Goal: Information Seeking & Learning: Learn about a topic

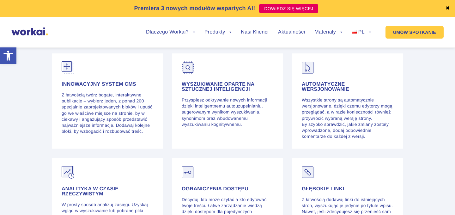
scroll to position [1391, 0]
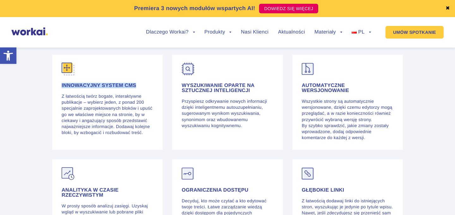
drag, startPoint x: 62, startPoint y: 86, endPoint x: 135, endPoint y: 86, distance: 72.9
click at [135, 86] on h4 "Innowacyjny system CMS" at bounding box center [108, 85] width 92 height 5
copy h4 "Innowacyjny system CMS"
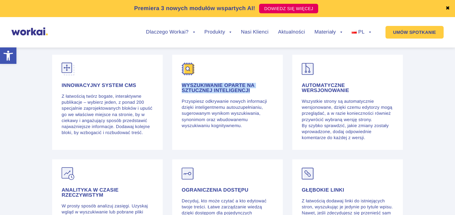
drag, startPoint x: 182, startPoint y: 86, endPoint x: 255, endPoint y: 89, distance: 72.4
click at [255, 89] on h4 "Wyszukiwanie oparte na sztucznej inteligencji" at bounding box center [228, 88] width 92 height 10
copy h4 "Wyszukiwanie oparte na sztucznej inteligencji"
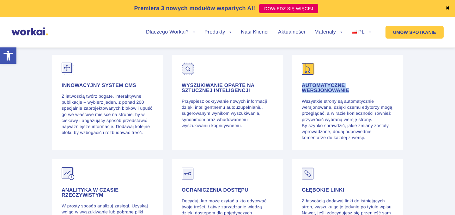
drag, startPoint x: 302, startPoint y: 86, endPoint x: 354, endPoint y: 92, distance: 51.8
click at [354, 92] on h4 "Automatyczne wersjonowanie" at bounding box center [348, 88] width 92 height 10
copy h4 "Automatyczne wersjonowanie"
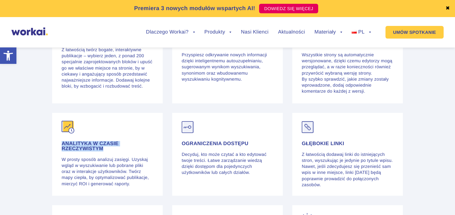
drag, startPoint x: 63, startPoint y: 143, endPoint x: 110, endPoint y: 148, distance: 47.7
click at [110, 148] on h4 "Analityka w czasie rzeczywistym" at bounding box center [108, 146] width 92 height 10
copy h4 "Analityka w czasie rzeczywistym"
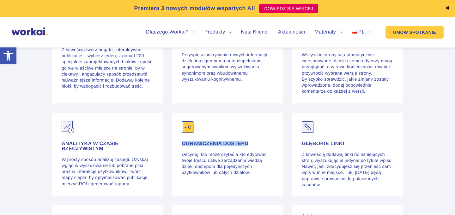
drag, startPoint x: 182, startPoint y: 143, endPoint x: 252, endPoint y: 144, distance: 69.2
click at [252, 144] on h4 "Ograniczenia dostępu" at bounding box center [228, 143] width 92 height 5
copy h4 "Ograniczenia dostępu"
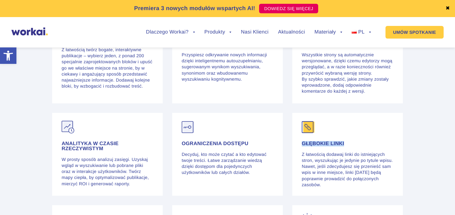
drag, startPoint x: 301, startPoint y: 142, endPoint x: 345, endPoint y: 142, distance: 43.6
click at [345, 142] on h4 "Głębokie linki" at bounding box center [348, 143] width 92 height 5
copy h4 "Głębokie linki"
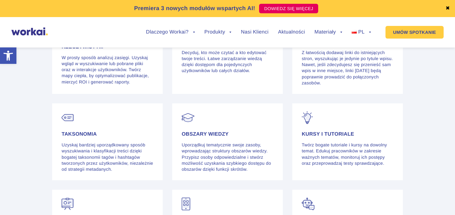
scroll to position [1517, 0]
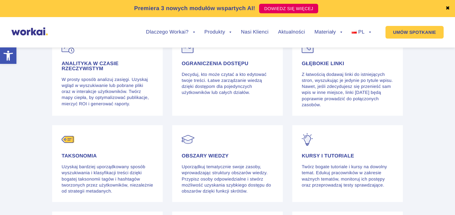
click at [65, 155] on h4 "Taksonomia" at bounding box center [108, 155] width 92 height 5
copy h4 "Taksonomia"
drag, startPoint x: 183, startPoint y: 153, endPoint x: 238, endPoint y: 155, distance: 55.0
click at [238, 155] on h4 "Obszary wiedzy" at bounding box center [228, 155] width 92 height 5
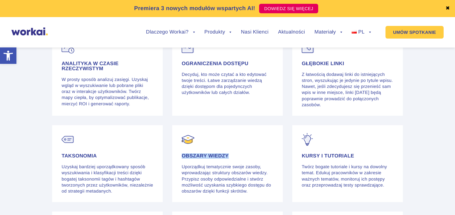
copy h4 "Obszary wiedzy"
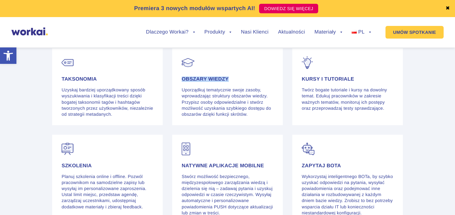
scroll to position [1599, 0]
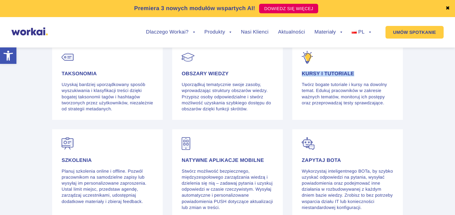
drag, startPoint x: 301, startPoint y: 71, endPoint x: 356, endPoint y: 71, distance: 55.9
click at [356, 71] on div "Kursy i tutoriale Twórz bogate tutoriale i kursy na dowolny temat. Edukuj praco…" at bounding box center [347, 81] width 111 height 77
copy h4 "Kursy i tutoriale"
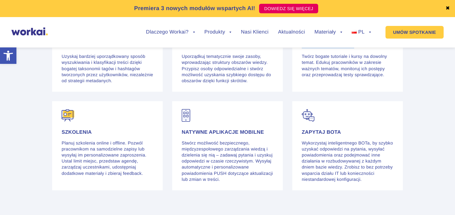
scroll to position [1634, 0]
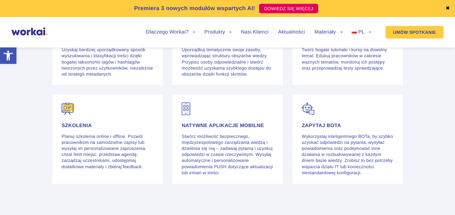
click at [80, 123] on h4 "Szkolenia" at bounding box center [108, 125] width 92 height 5
copy h4 "Szkolenia"
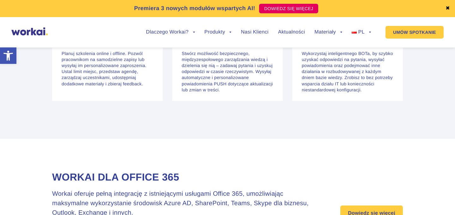
scroll to position [1665, 0]
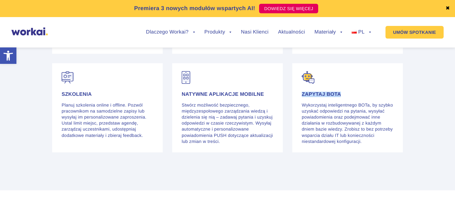
drag, startPoint x: 302, startPoint y: 91, endPoint x: 341, endPoint y: 91, distance: 39.2
click at [341, 92] on h4 "Zapytaj BOTa" at bounding box center [348, 94] width 92 height 5
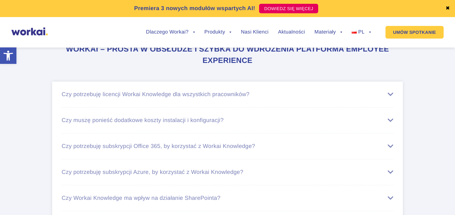
scroll to position [2252, 0]
click at [254, 92] on div "Czy potrzebuję licencji Workai Knowledge dla wszystkich pracowników?" at bounding box center [228, 95] width 332 height 7
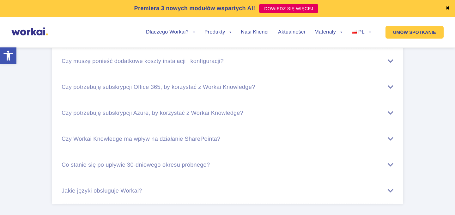
scroll to position [2367, 0]
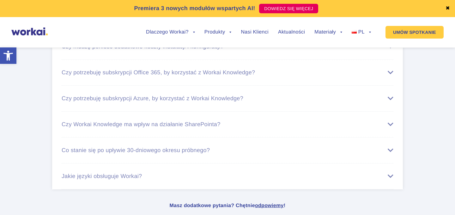
click at [180, 74] on li "Czy potrzebuję subskrypcji Office 365, by korzystać z Workai Knowledge? Pomimo …" at bounding box center [228, 73] width 332 height 26
click at [180, 73] on div "Czy potrzebuję subskrypcji Office 365, by korzystać z Workai Knowledge?" at bounding box center [228, 72] width 332 height 7
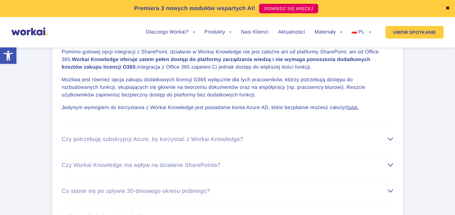
scroll to position [2362, 0]
click at [194, 141] on li "Czy potrzebuję subskrypcji Azure, by korzystać z Workai Knowledge? Nie potrzebu…" at bounding box center [228, 139] width 332 height 26
click at [194, 140] on li "Czy potrzebuję subskrypcji Azure, by korzystać z Workai Knowledge? Nie potrzebu…" at bounding box center [228, 139] width 332 height 26
click at [192, 135] on div "Czy potrzebuję subskrypcji Azure, by korzystać z Workai Knowledge?" at bounding box center [228, 138] width 332 height 7
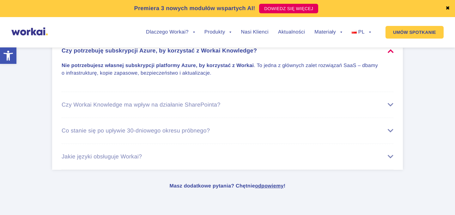
scroll to position [2371, 0]
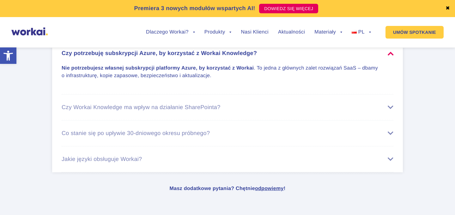
click at [186, 111] on li "Czy Workai Knowledge ma wpływ na działanie SharePointa? Workai Knowledge nie zm…" at bounding box center [228, 107] width 332 height 26
click at [186, 106] on div "Czy Workai Knowledge ma wpływ na działanie SharePointa?" at bounding box center [228, 107] width 332 height 7
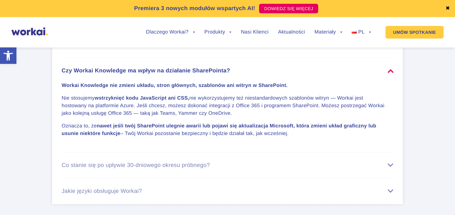
scroll to position [2381, 0]
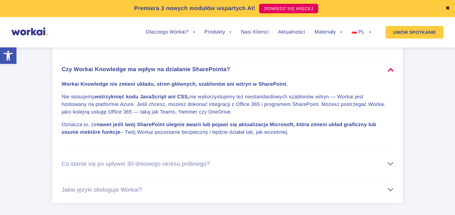
click at [188, 165] on li "Co stanie się po upływie 30-dniowego okresu próbnego? Aby móc dalej korzystać z…" at bounding box center [228, 164] width 332 height 26
click at [189, 157] on li "Co stanie się po upływie 30-dniowego okresu próbnego? Aby móc dalej korzystać z…" at bounding box center [228, 164] width 332 height 26
click at [189, 160] on div "Co stanie się po upływie 30-dniowego okresu próbnego?" at bounding box center [228, 163] width 332 height 7
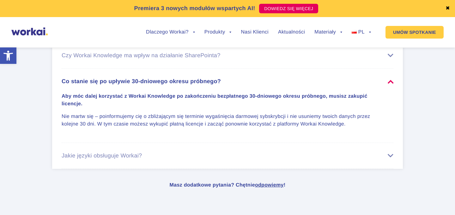
scroll to position [2352, 0]
